Goal: Communication & Community: Answer question/provide support

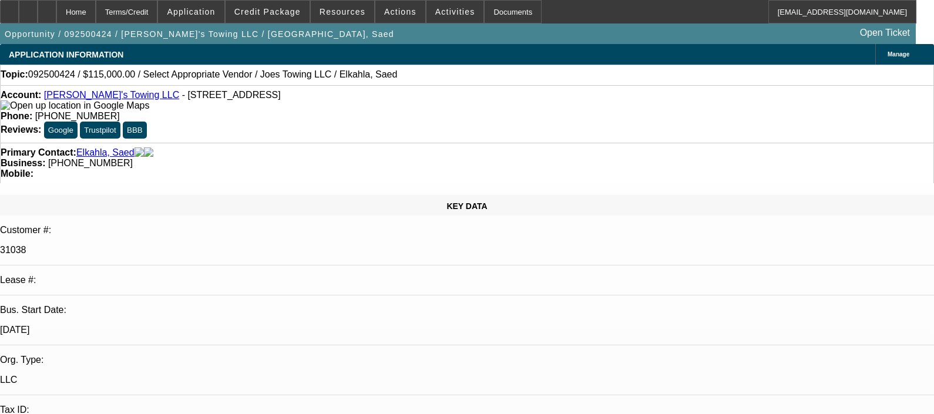
select select "0"
select select "2"
select select "0.1"
select select "1"
select select "2"
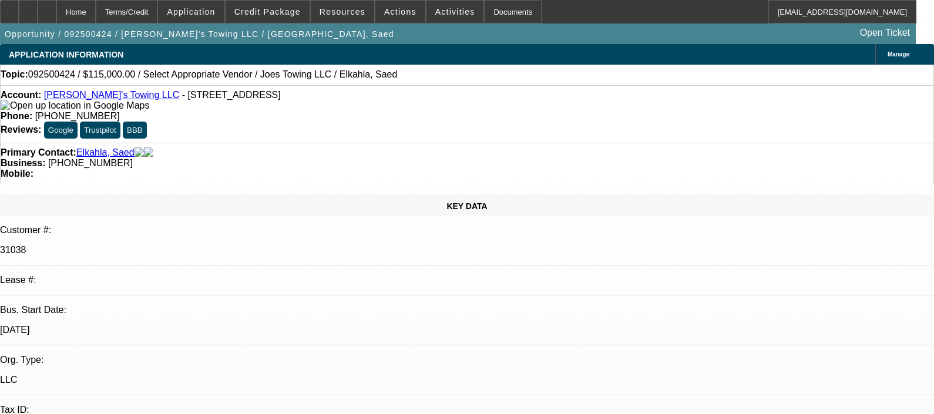
select select "4"
drag, startPoint x: 705, startPoint y: 208, endPoint x: 574, endPoint y: 202, distance: 131.1
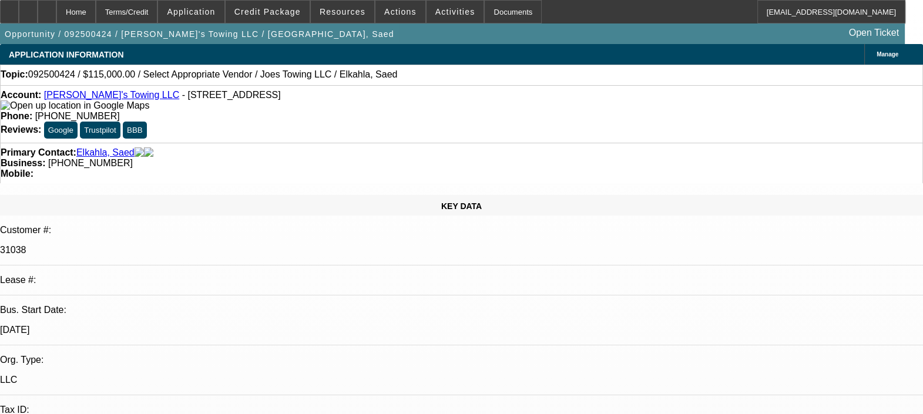
drag, startPoint x: 769, startPoint y: 221, endPoint x: 879, endPoint y: 217, distance: 109.9
type textarea "HIS PAYMENT WERE REULAR ON PREVIOUD DEAL WE HAD, WHICH IS PAID OFF NOW. HOWEVER…"
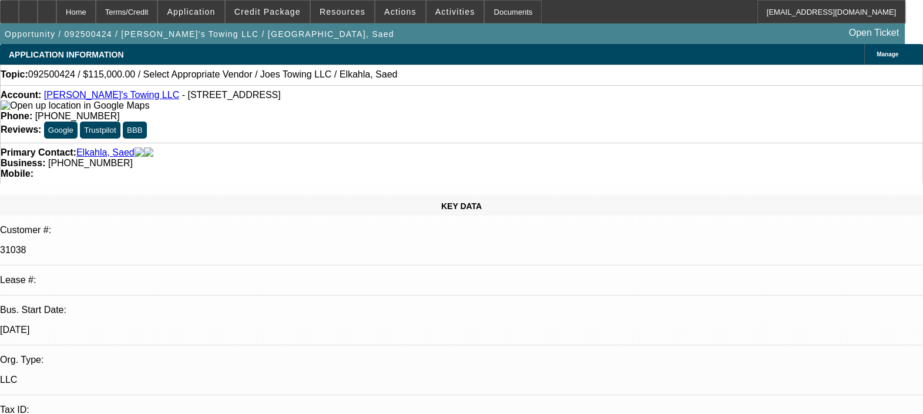
scroll to position [0, 0]
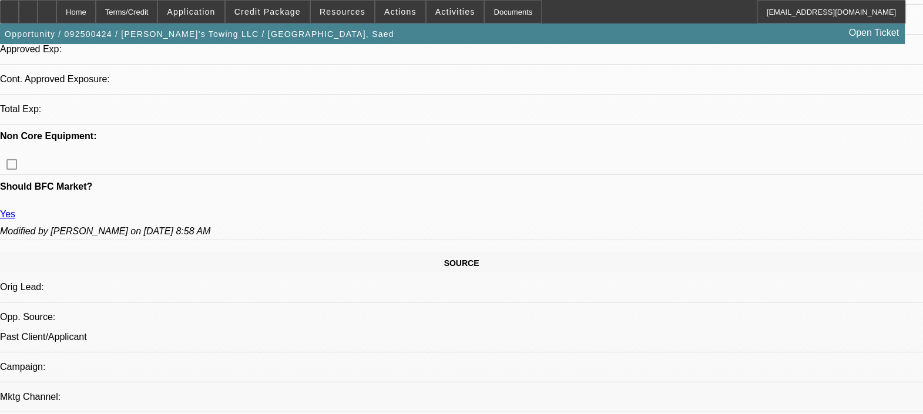
select select "0"
select select "2"
select select "0.1"
select select "1"
select select "2"
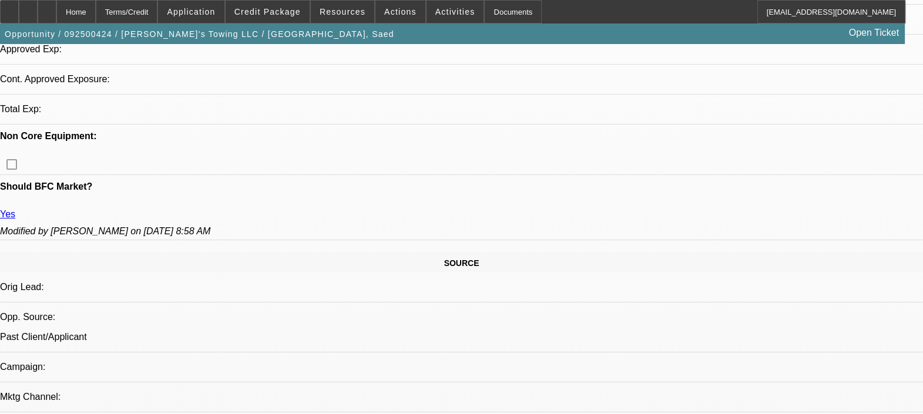
select select "4"
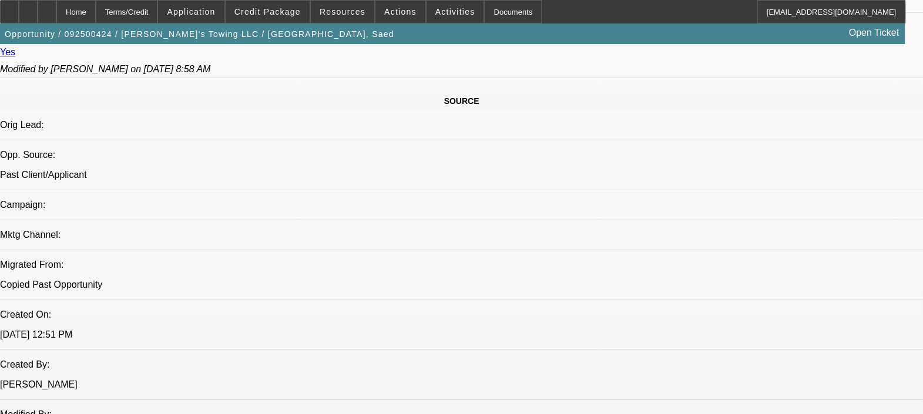
scroll to position [701, 0]
